Goal: Task Accomplishment & Management: Manage account settings

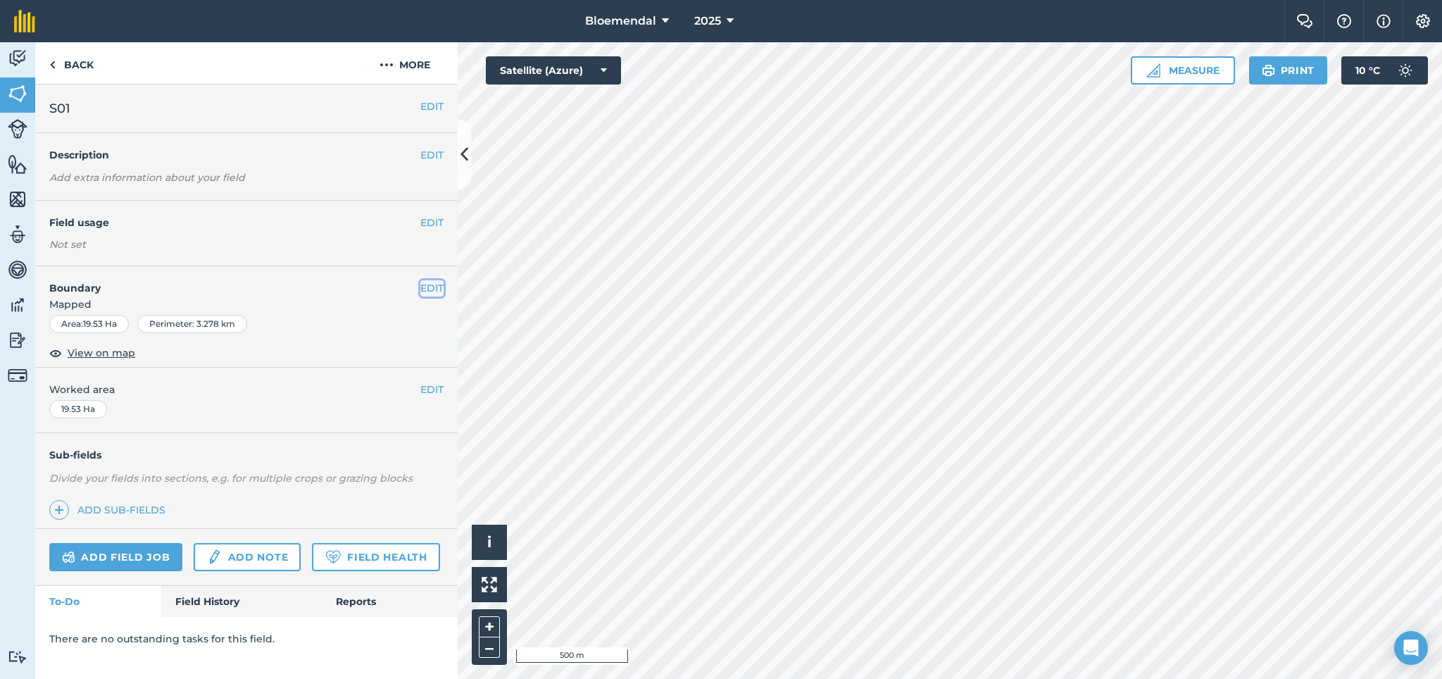
click at [431, 289] on button "EDIT" at bounding box center [431, 287] width 23 height 15
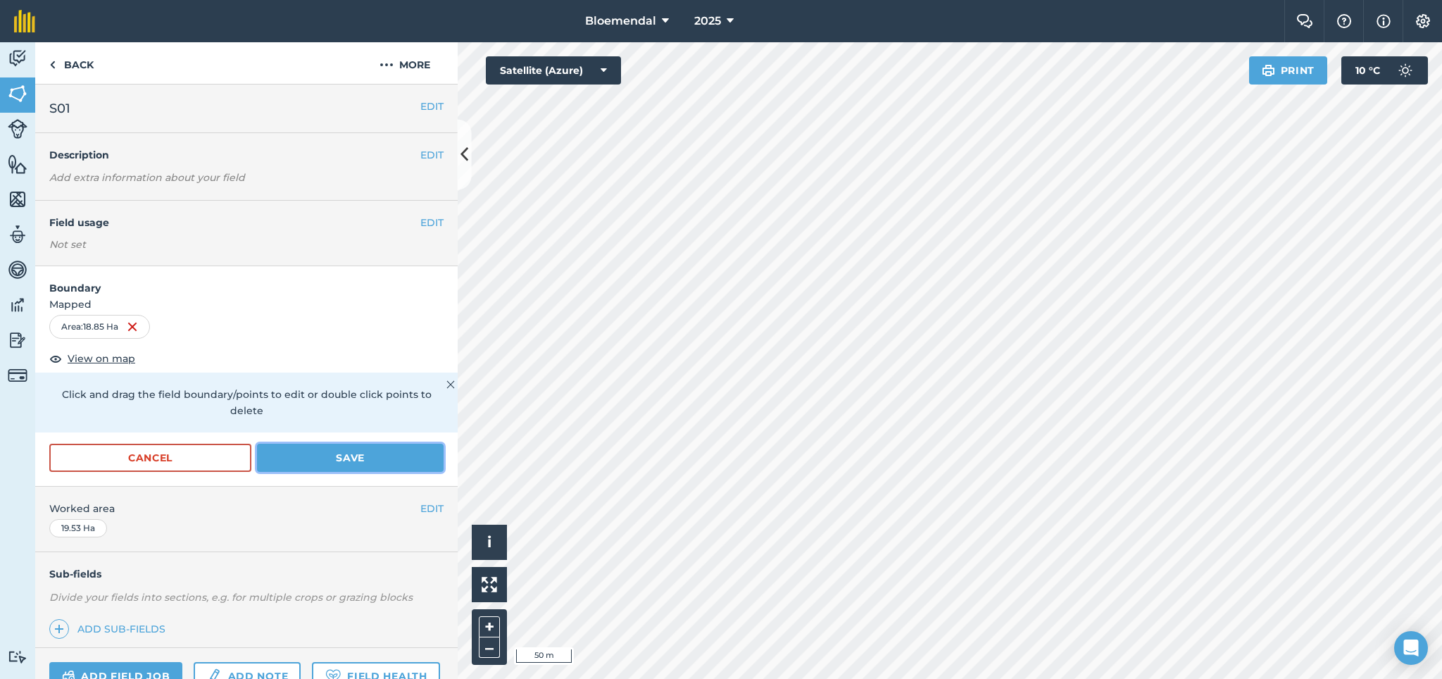
click at [358, 449] on button "Save" at bounding box center [350, 458] width 187 height 28
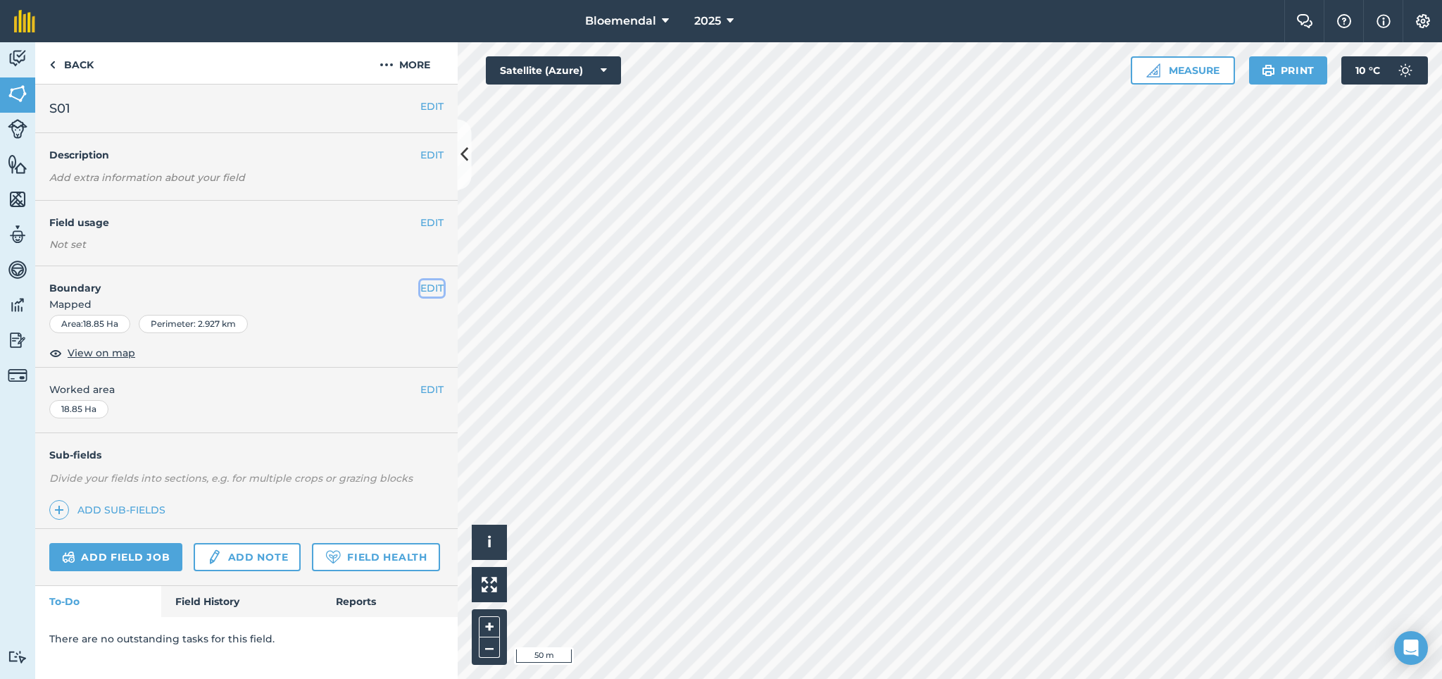
click at [433, 285] on button "EDIT" at bounding box center [431, 287] width 23 height 15
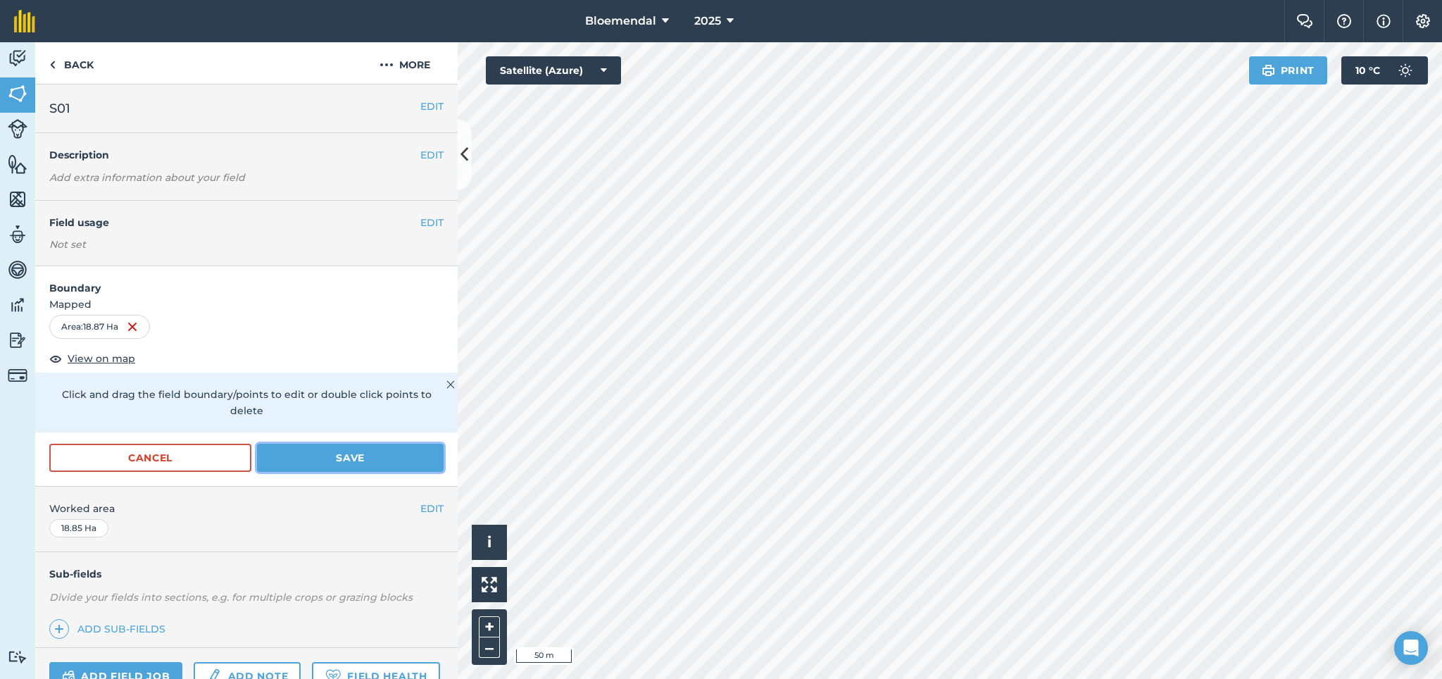
click at [374, 449] on button "Save" at bounding box center [350, 458] width 187 height 28
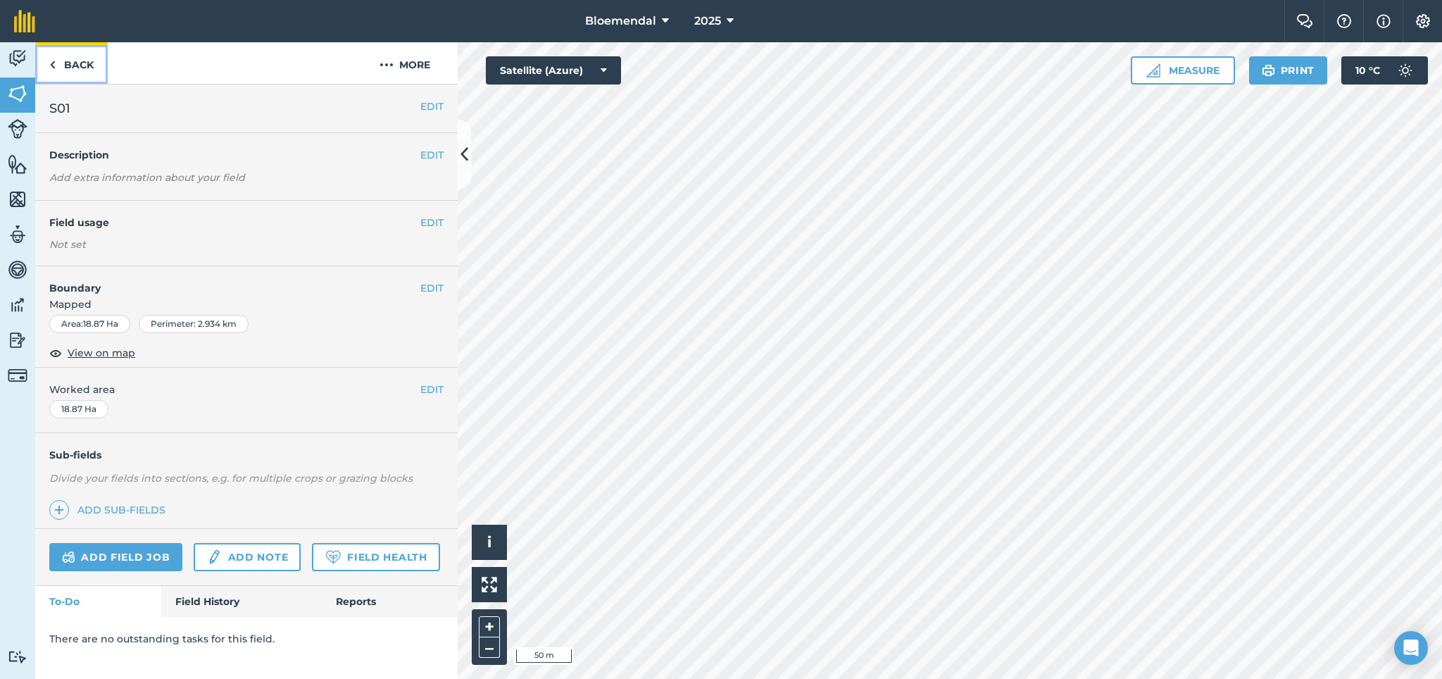
click at [70, 63] on link "Back" at bounding box center [71, 63] width 73 height 42
